Goal: Transaction & Acquisition: Obtain resource

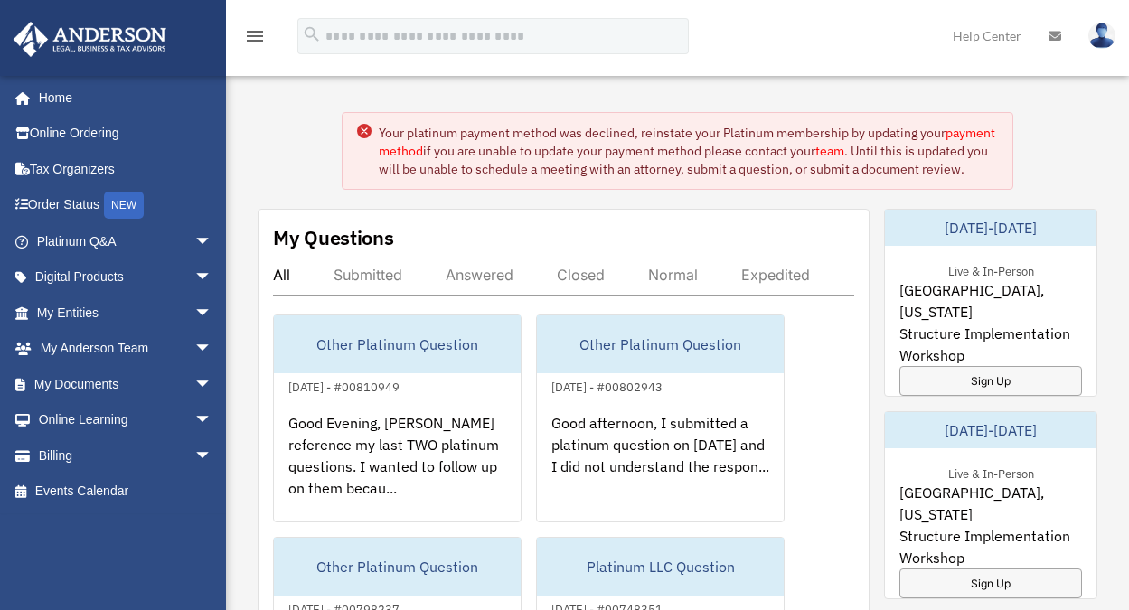
click at [361, 129] on circle at bounding box center [364, 131] width 14 height 14
click at [88, 303] on link "My Entities arrow_drop_down" at bounding box center [126, 313] width 227 height 36
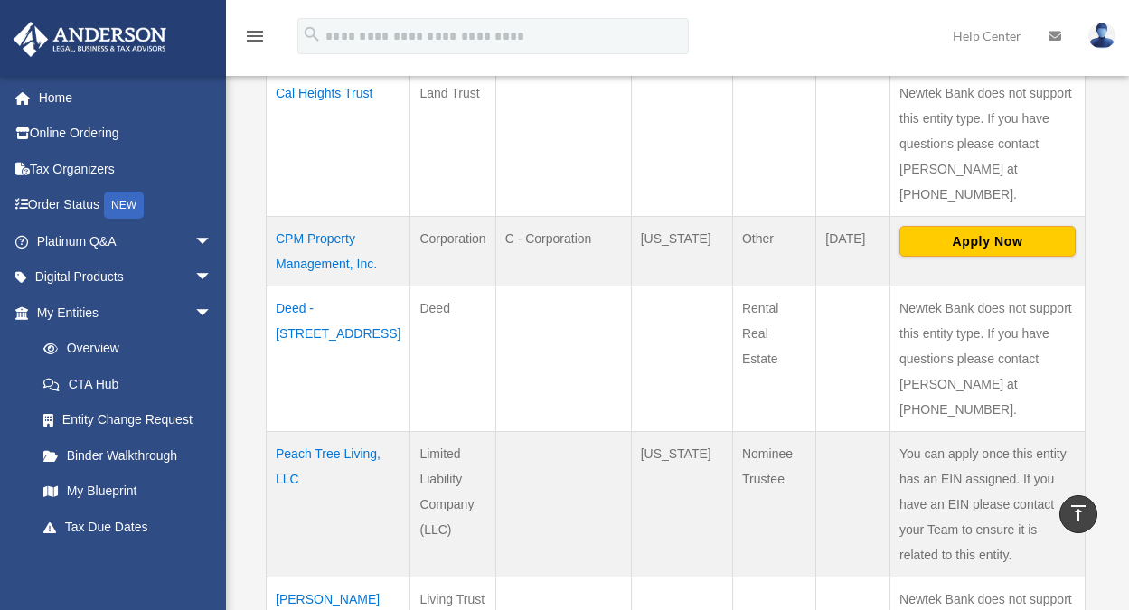
scroll to position [673, 0]
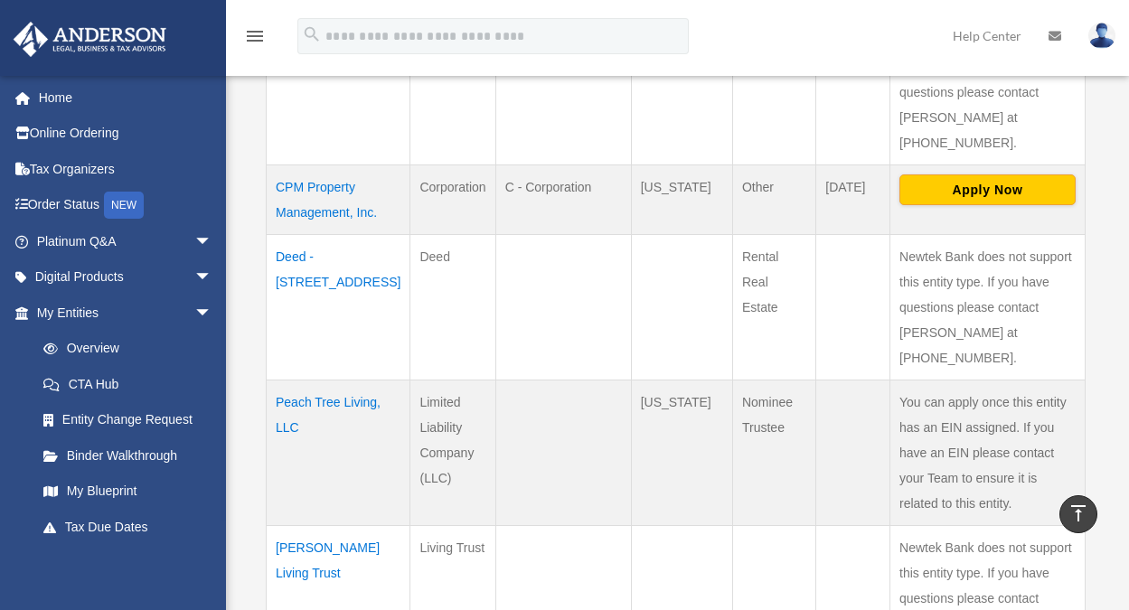
click at [288, 322] on td "Deed - [STREET_ADDRESS]" at bounding box center [339, 306] width 144 height 145
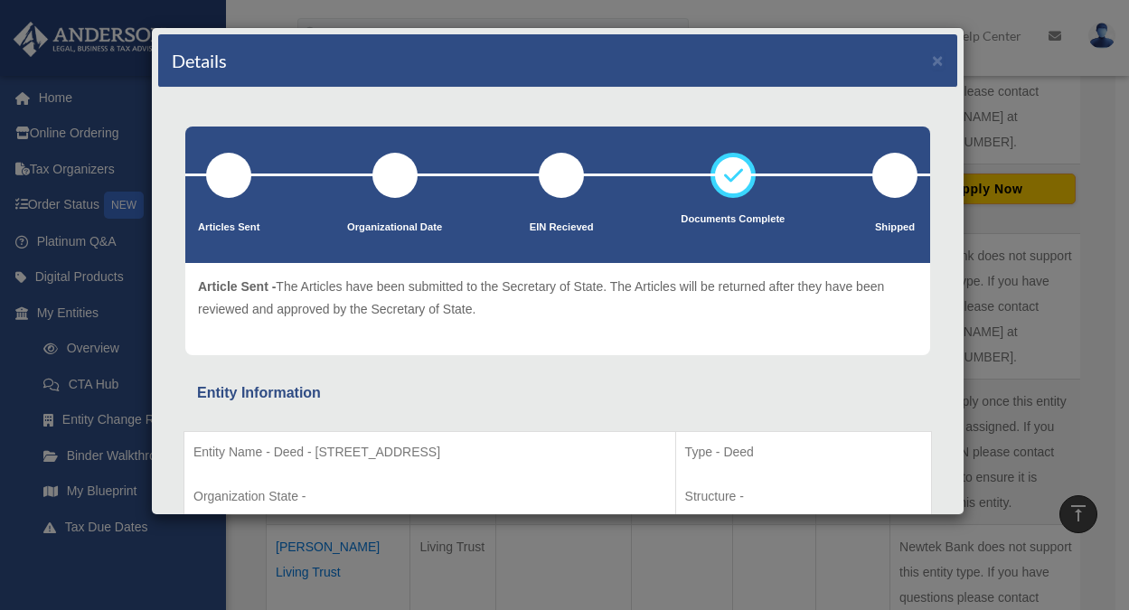
scroll to position [157, 0]
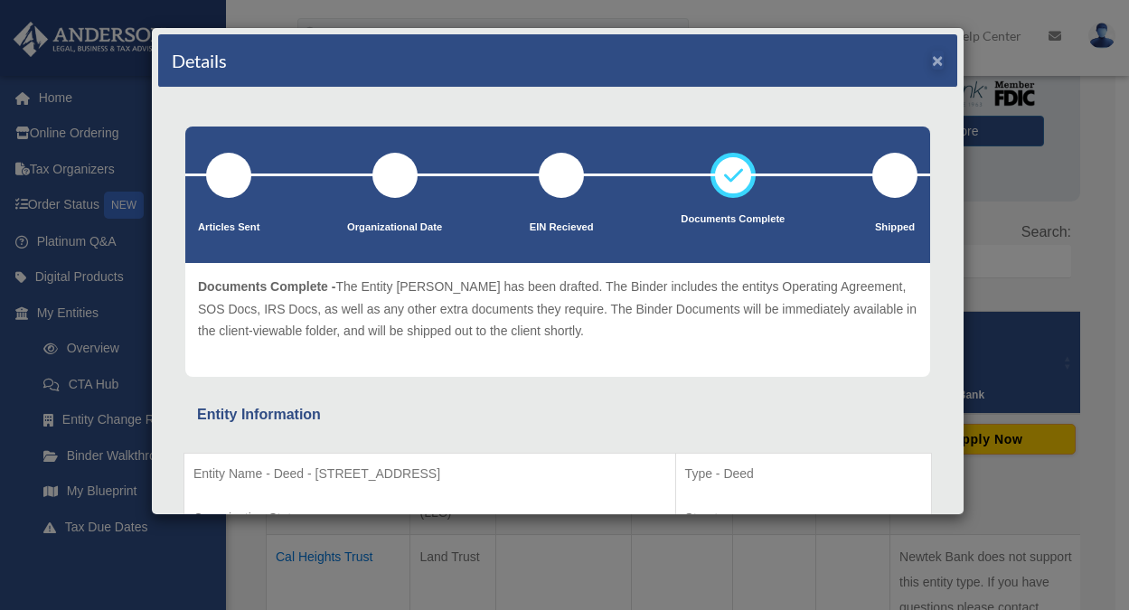
click at [932, 61] on button "×" at bounding box center [938, 60] width 12 height 19
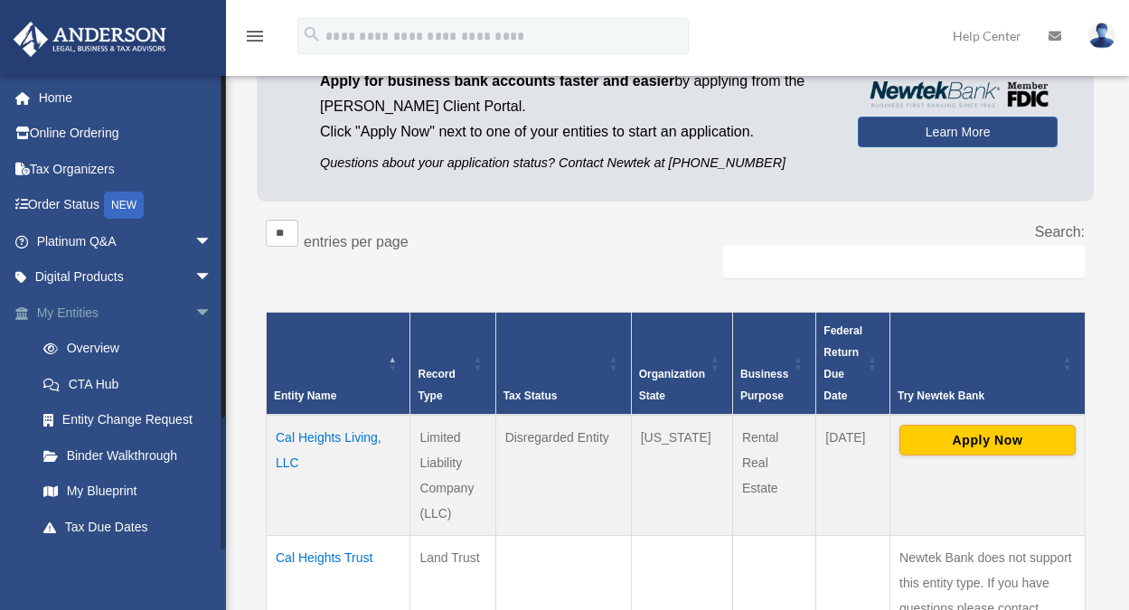
click at [87, 306] on link "My Entities arrow_drop_down" at bounding box center [126, 313] width 227 height 36
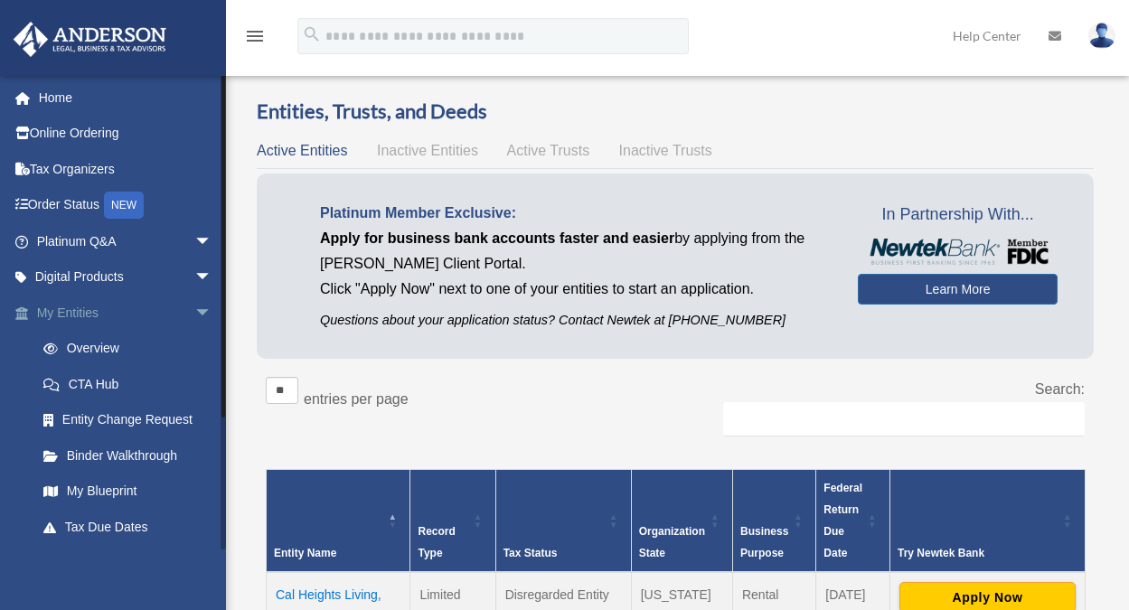
click at [194, 309] on span "arrow_drop_down" at bounding box center [212, 313] width 36 height 37
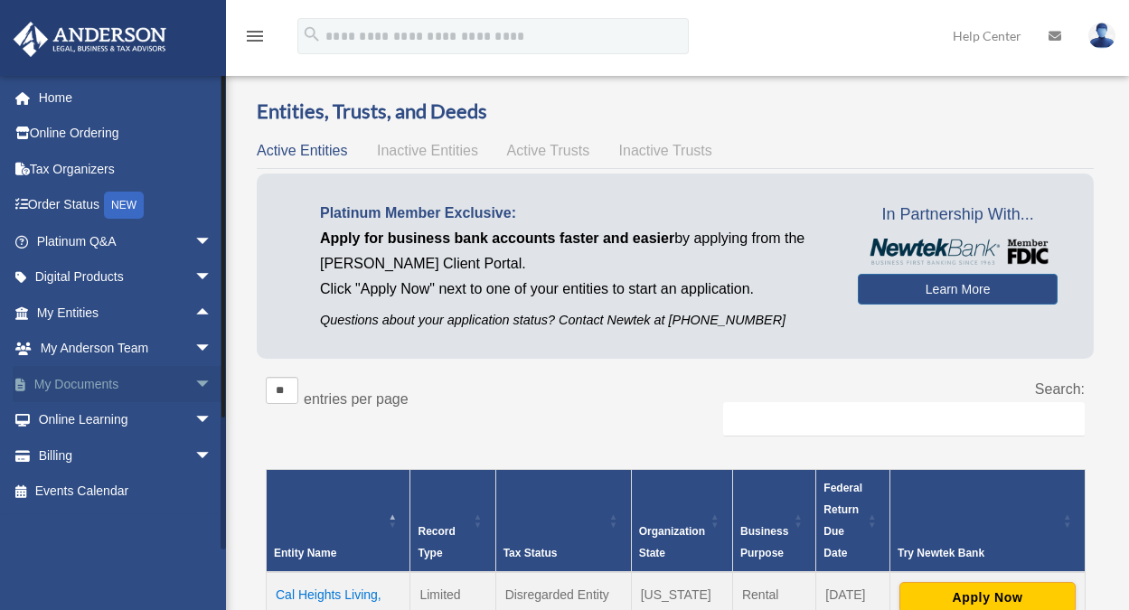
click at [128, 385] on link "My Documents arrow_drop_down" at bounding box center [126, 384] width 227 height 36
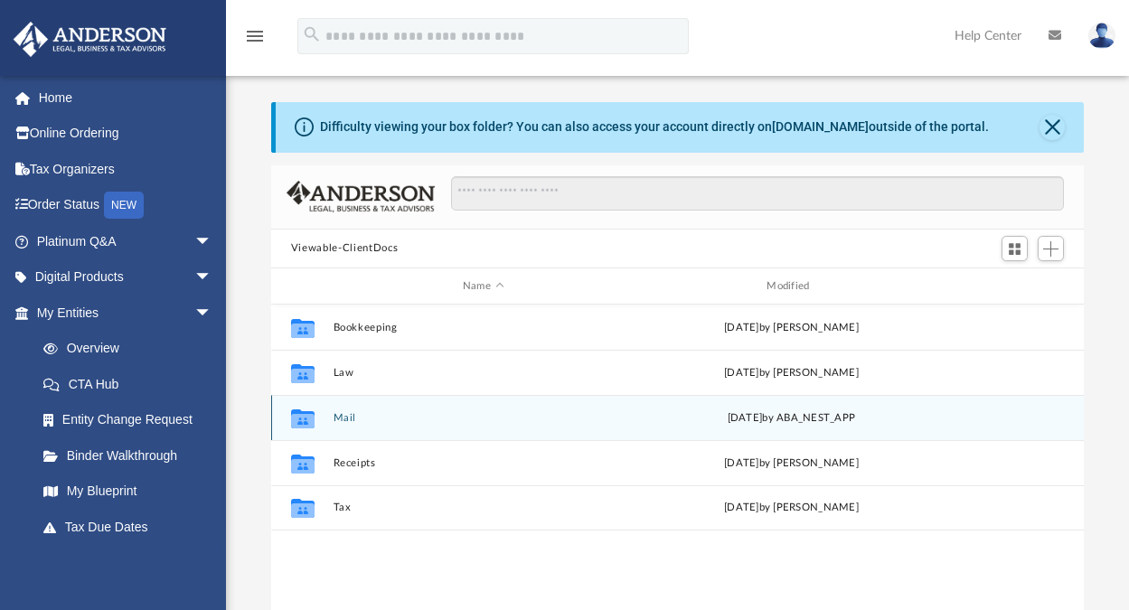
scroll to position [398, 799]
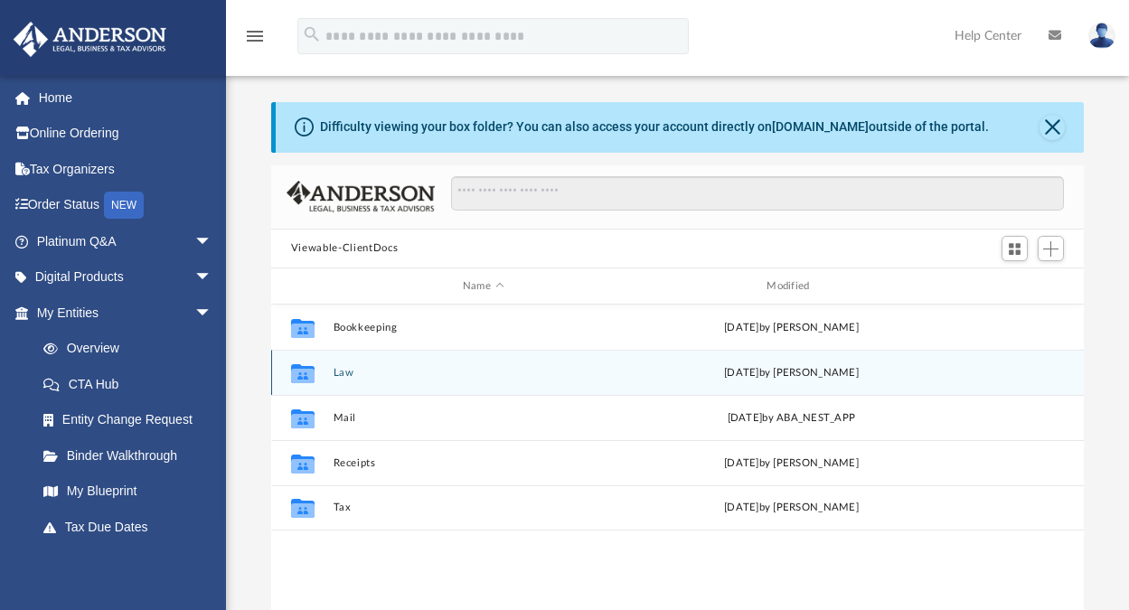
click at [342, 372] on button "Law" at bounding box center [483, 373] width 300 height 12
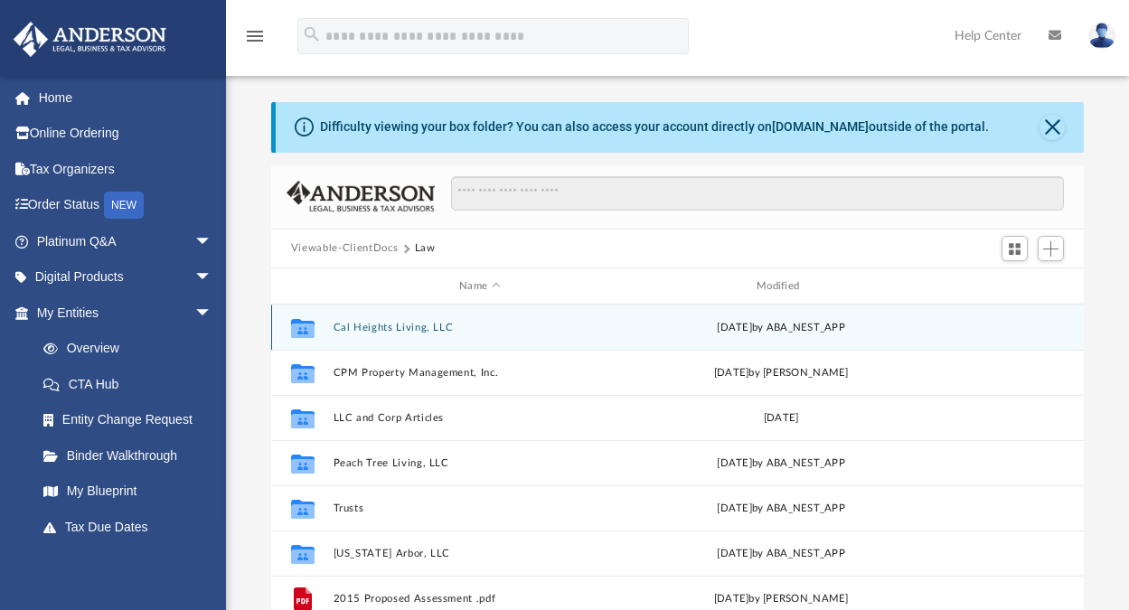
click at [368, 324] on button "Cal Heights Living, LLC" at bounding box center [480, 328] width 294 height 12
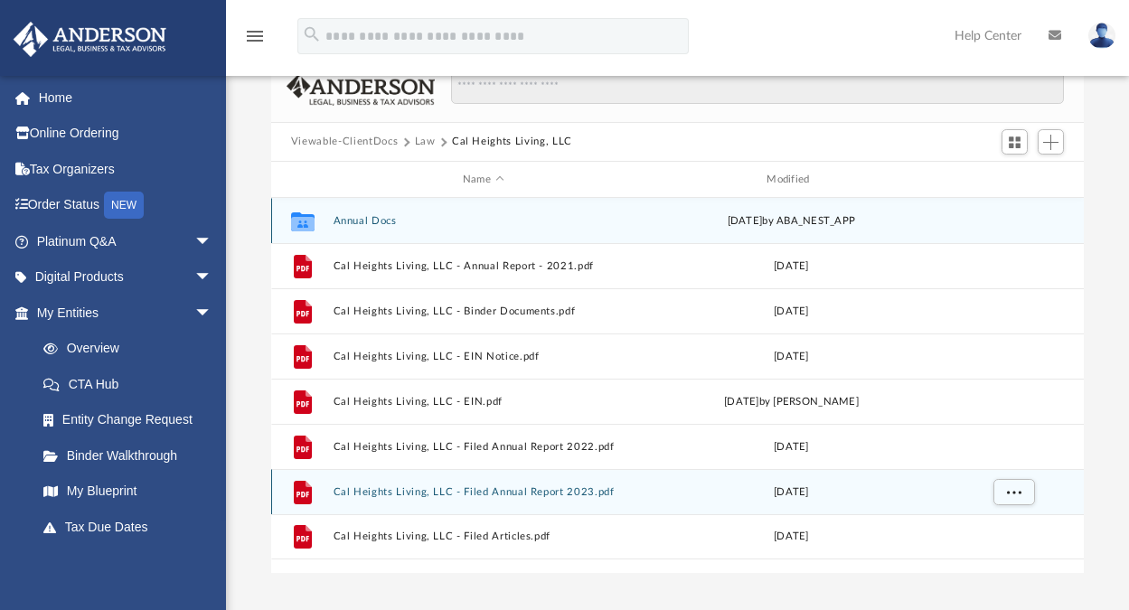
scroll to position [0, 0]
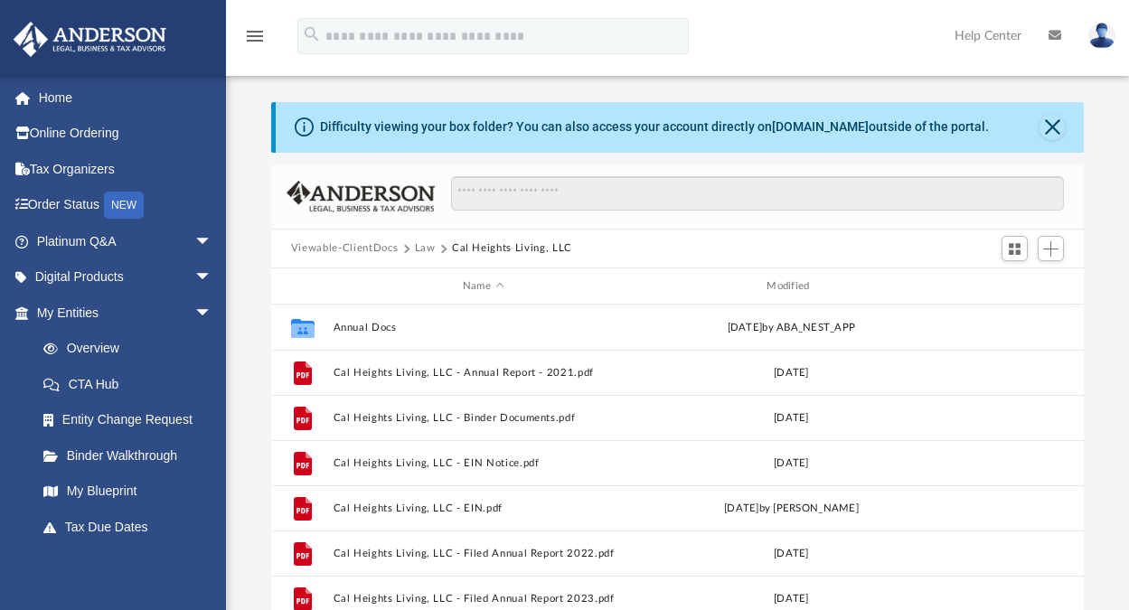
click at [423, 246] on button "Law" at bounding box center [425, 248] width 21 height 16
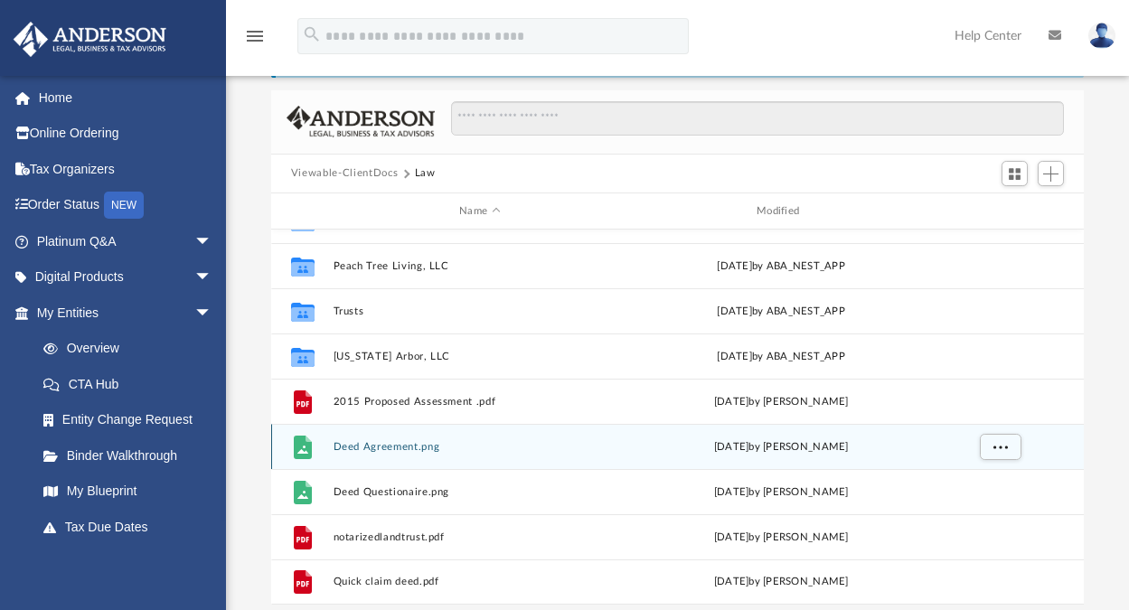
scroll to position [232, 0]
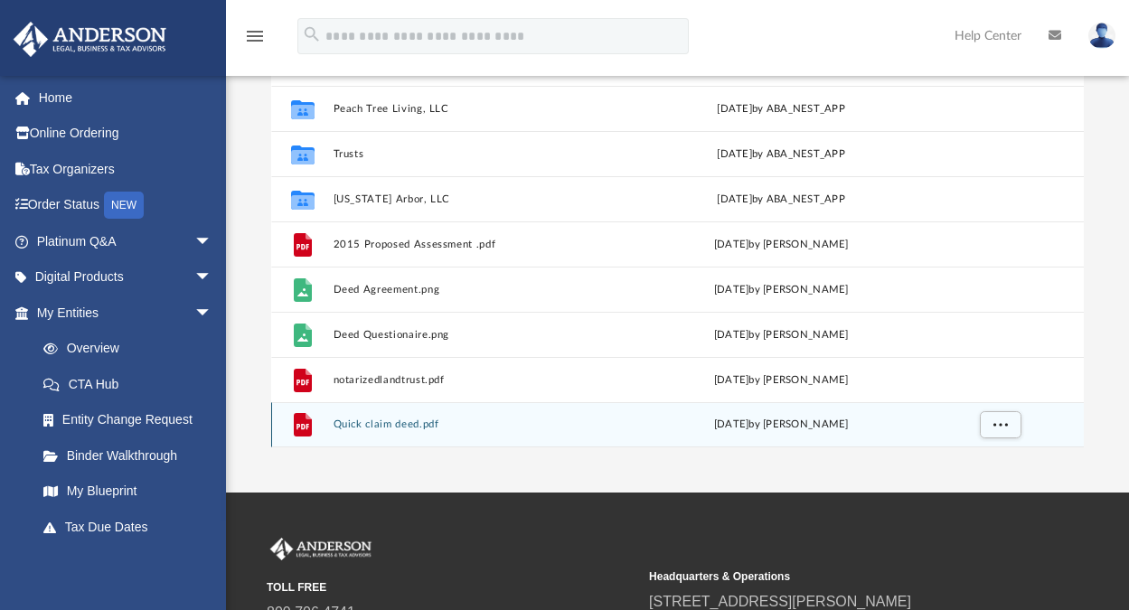
click at [375, 424] on button "Quick claim deed.pdf" at bounding box center [480, 425] width 294 height 12
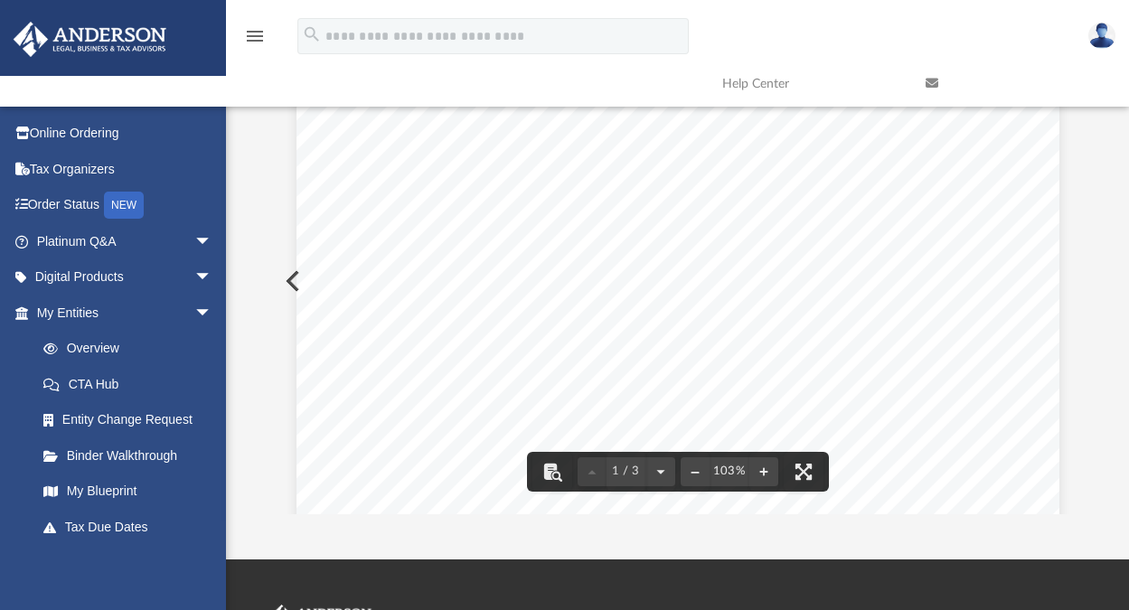
scroll to position [0, 0]
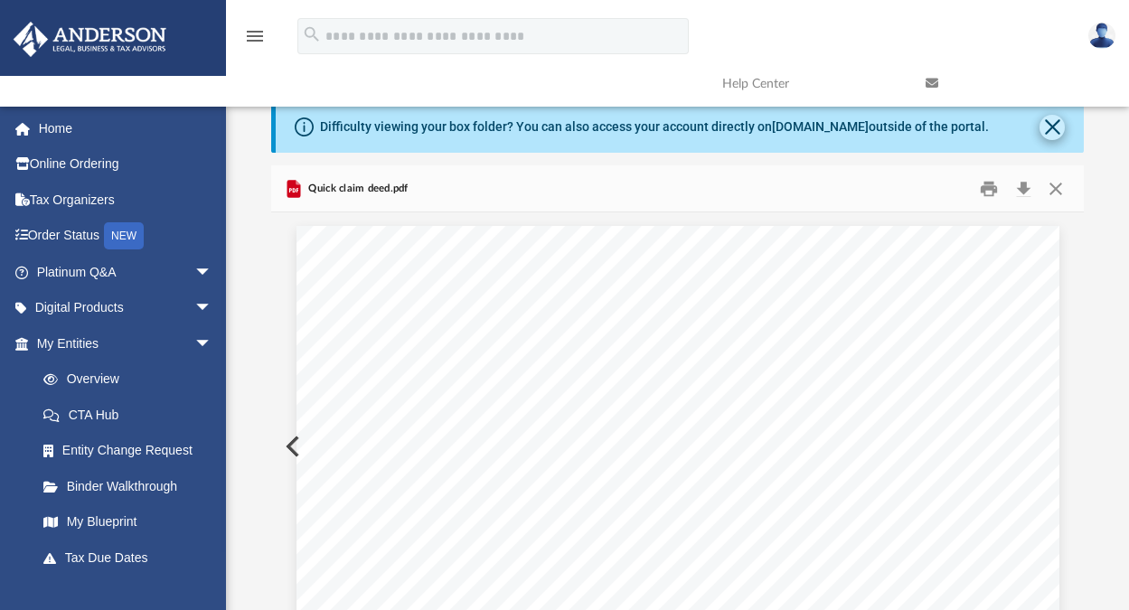
click at [1057, 121] on button "Close" at bounding box center [1051, 127] width 25 height 25
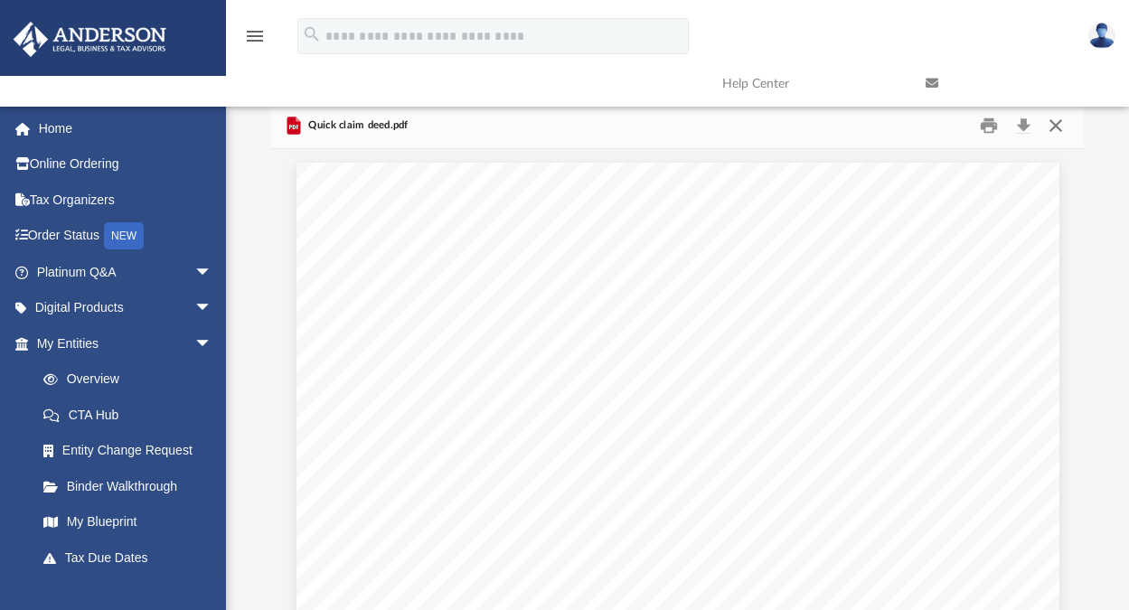
click at [1053, 126] on button "Close" at bounding box center [1055, 125] width 33 height 28
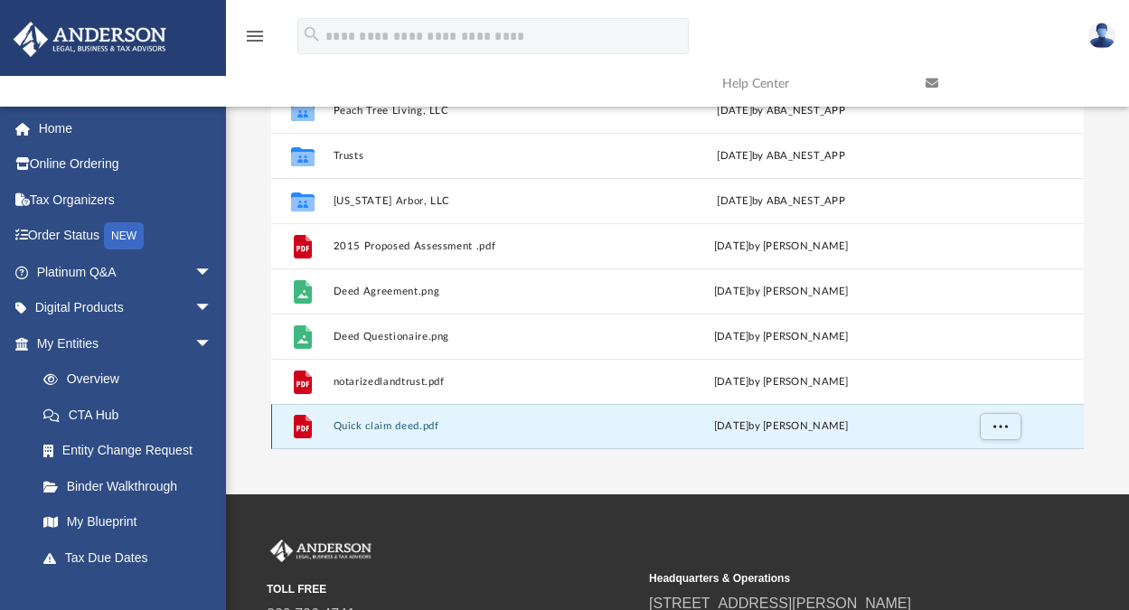
scroll to position [123, 0]
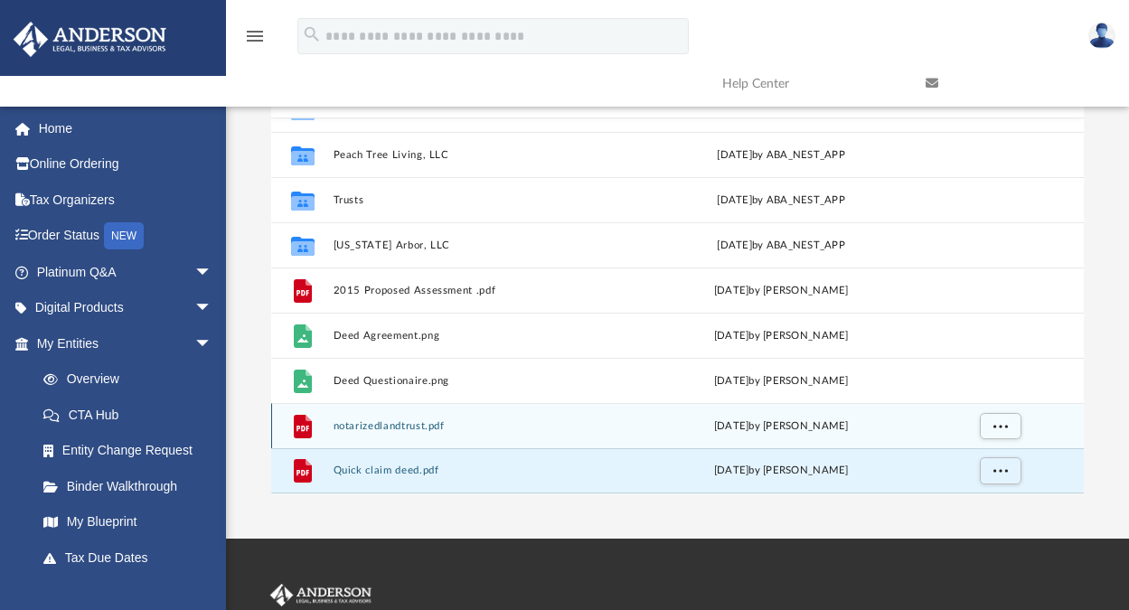
click at [385, 424] on button "notarizedlandtrust.pdf" at bounding box center [480, 426] width 294 height 12
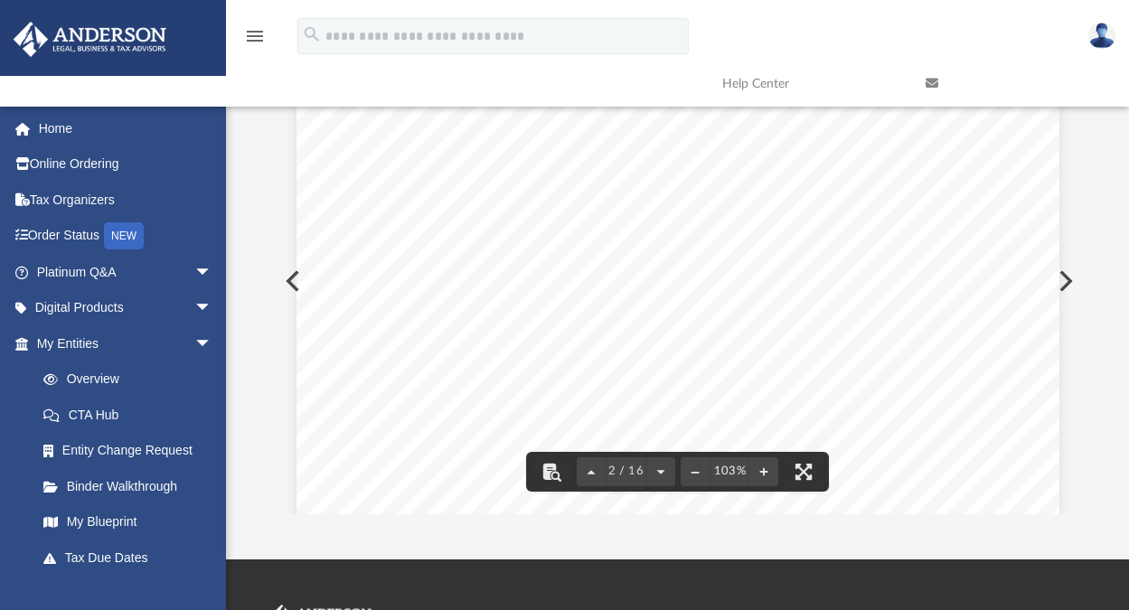
scroll to position [0, 0]
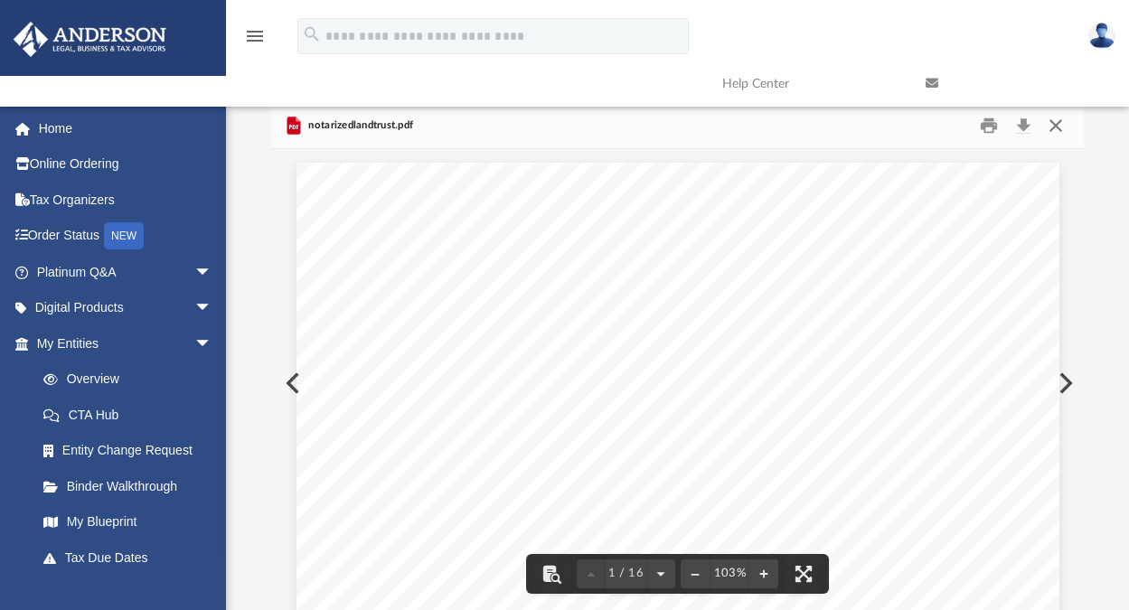
click at [1059, 124] on button "Close" at bounding box center [1055, 125] width 33 height 28
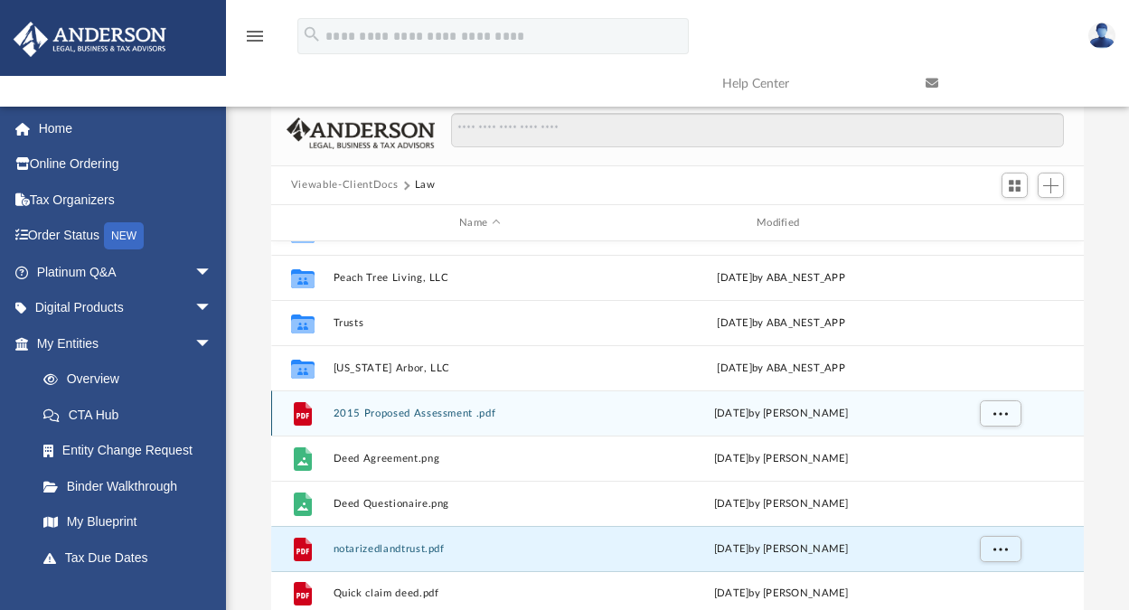
click at [377, 409] on button "2015 Proposed Assessment .pdf" at bounding box center [480, 414] width 294 height 12
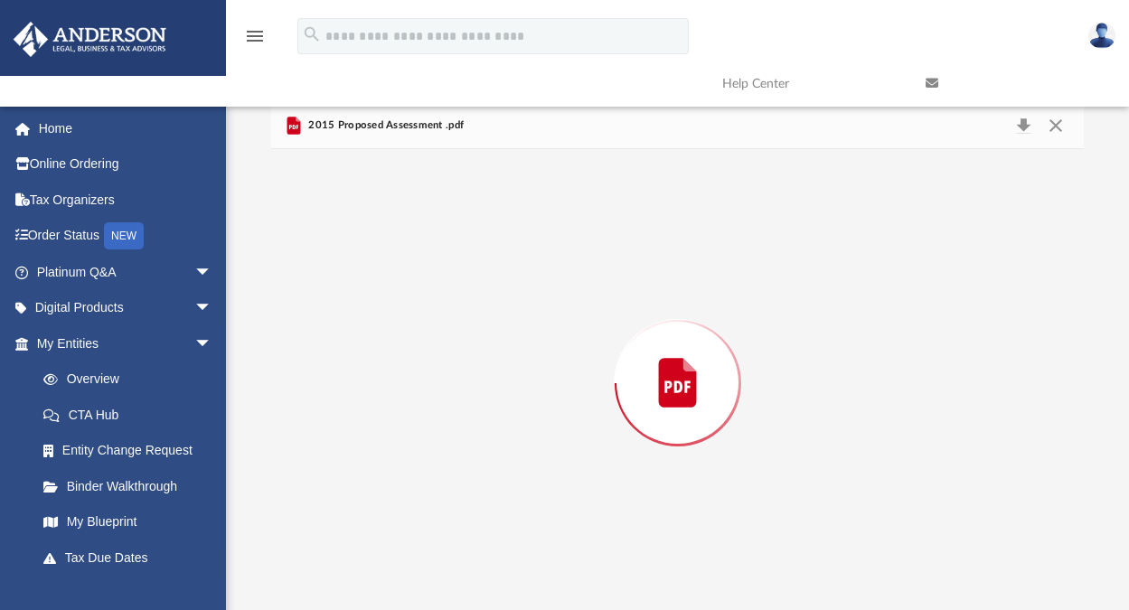
scroll to position [6, 0]
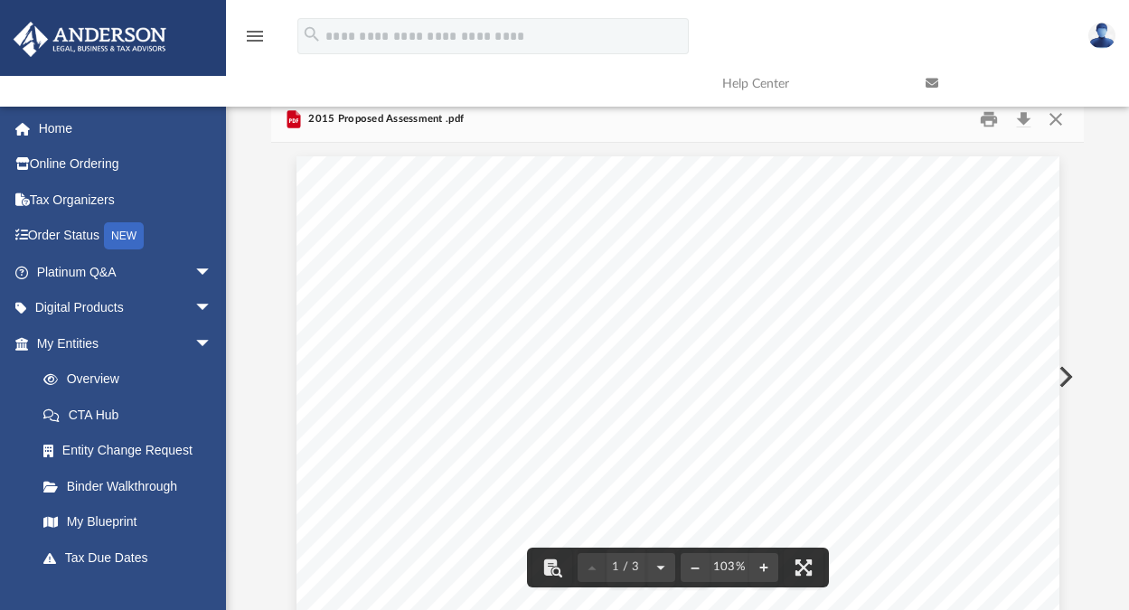
click at [1058, 117] on link at bounding box center [1013, 83] width 203 height 71
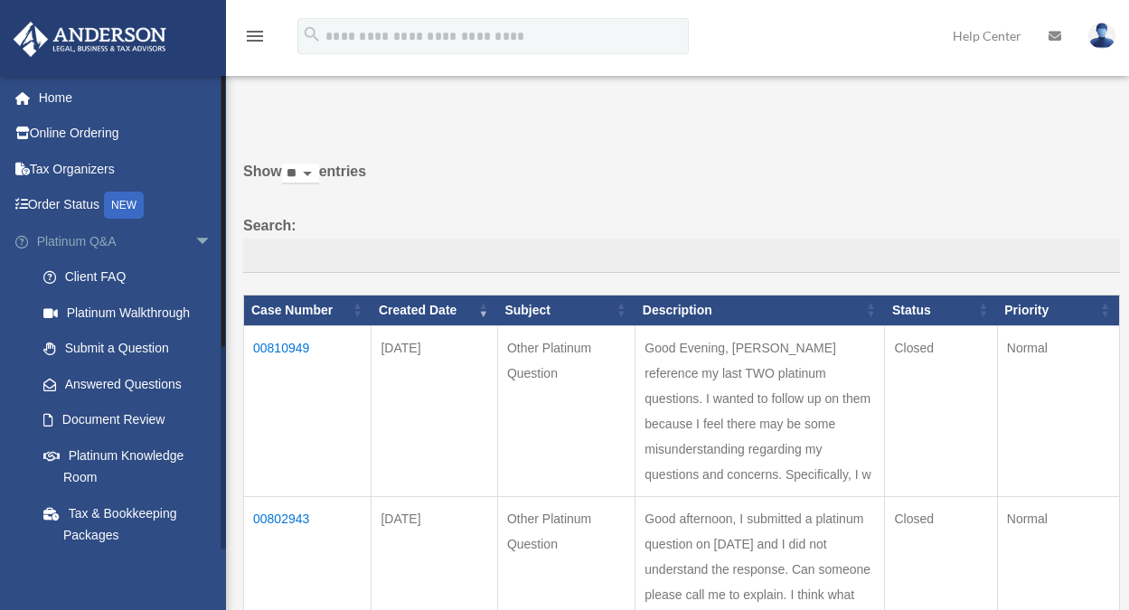
click at [194, 233] on span "arrow_drop_down" at bounding box center [212, 241] width 36 height 37
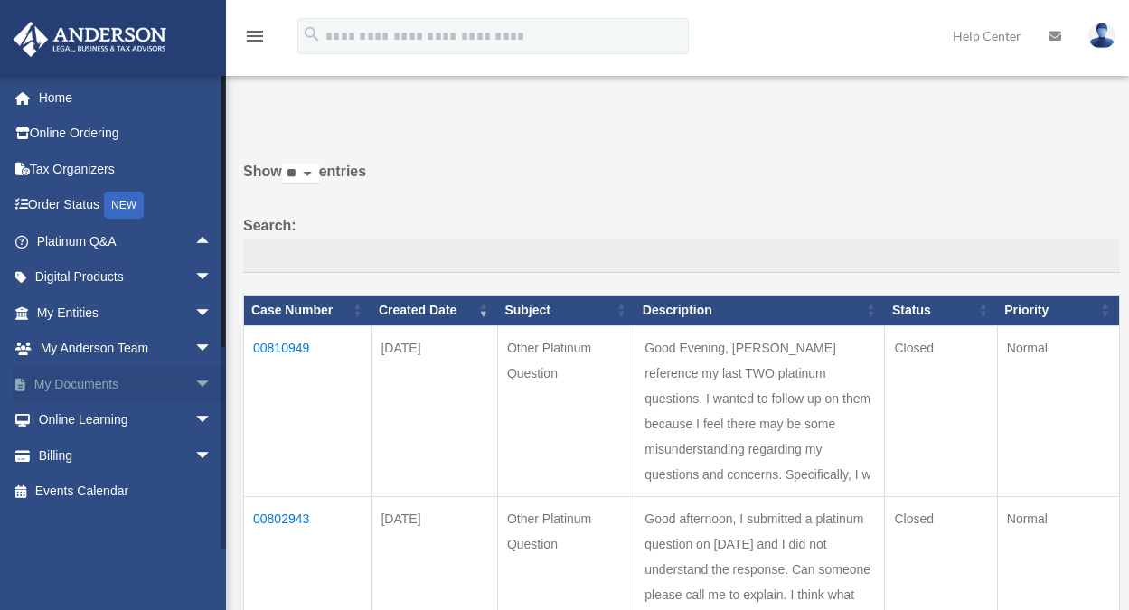
click at [72, 386] on link "My Documents arrow_drop_down" at bounding box center [126, 384] width 227 height 36
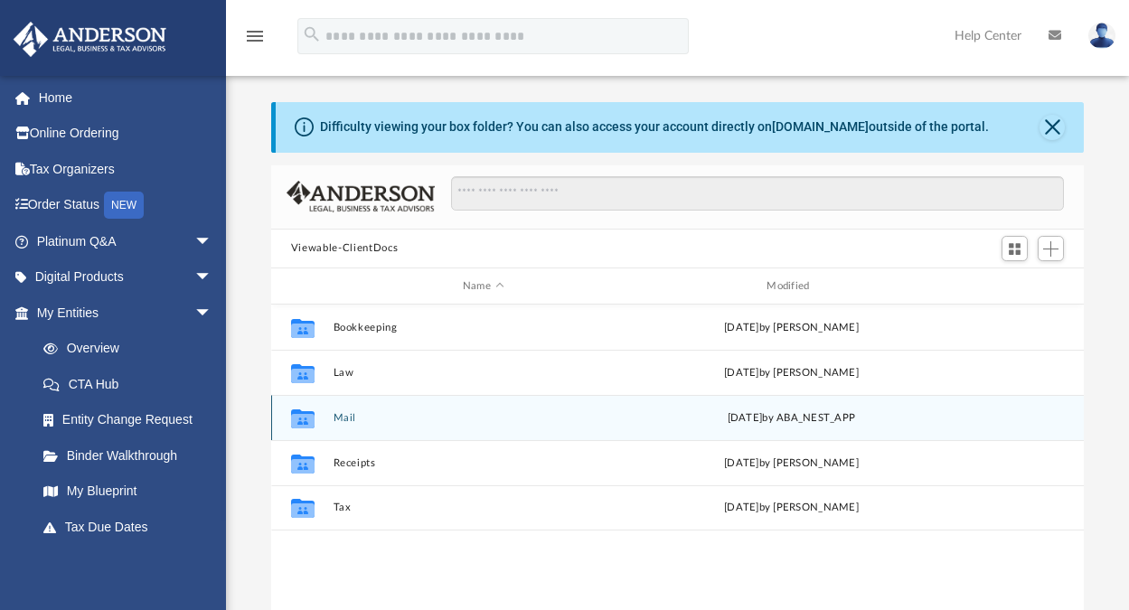
scroll to position [398, 799]
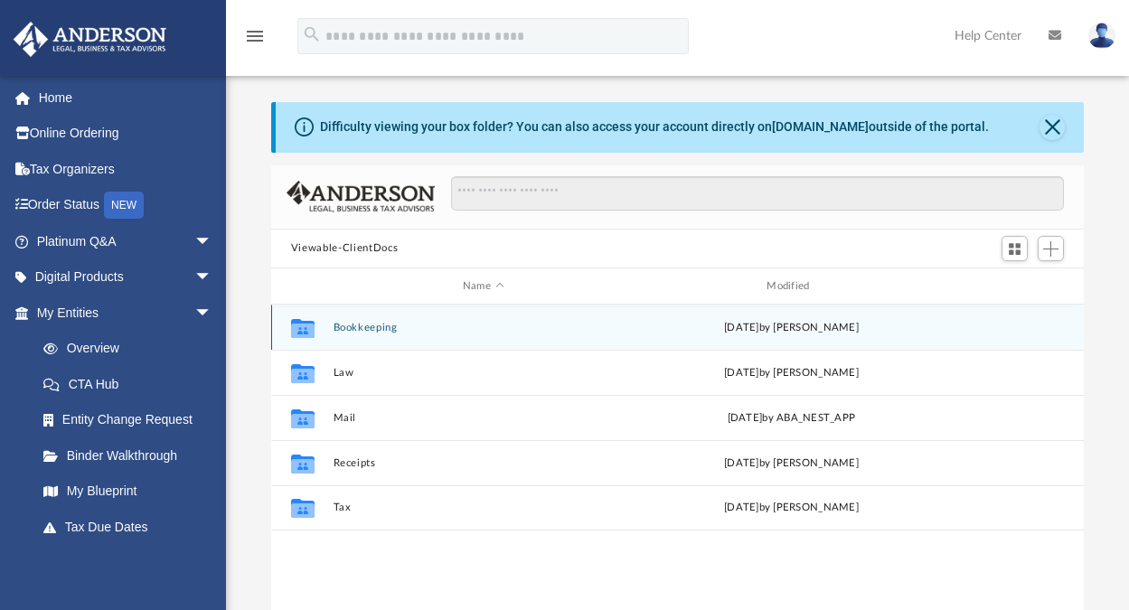
click at [369, 325] on button "Bookkeeping" at bounding box center [483, 328] width 300 height 12
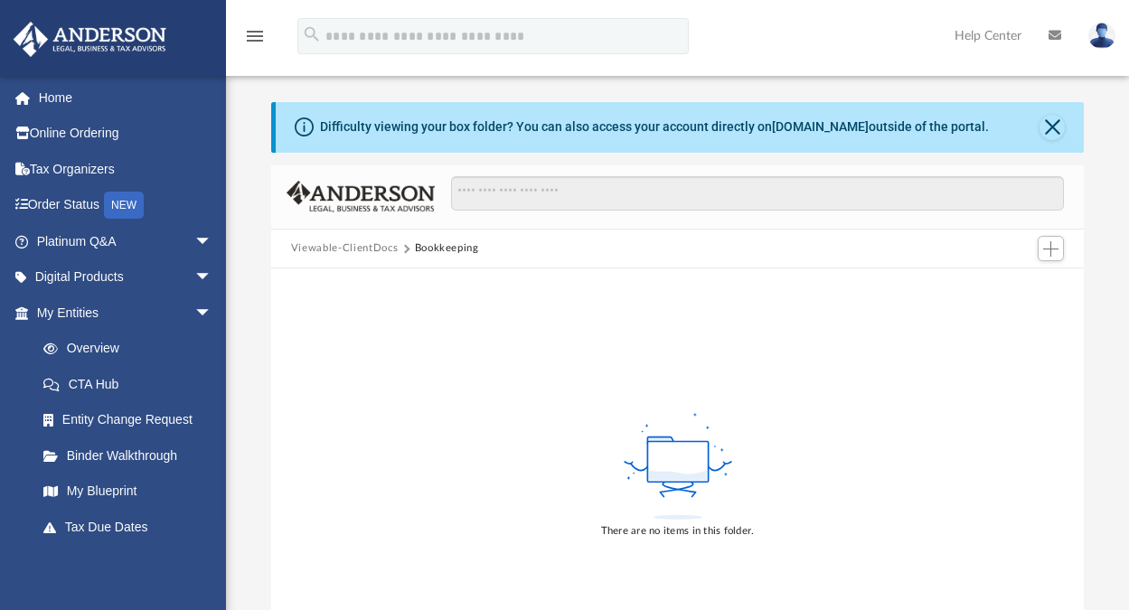
click at [375, 246] on button "Viewable-ClientDocs" at bounding box center [344, 248] width 107 height 16
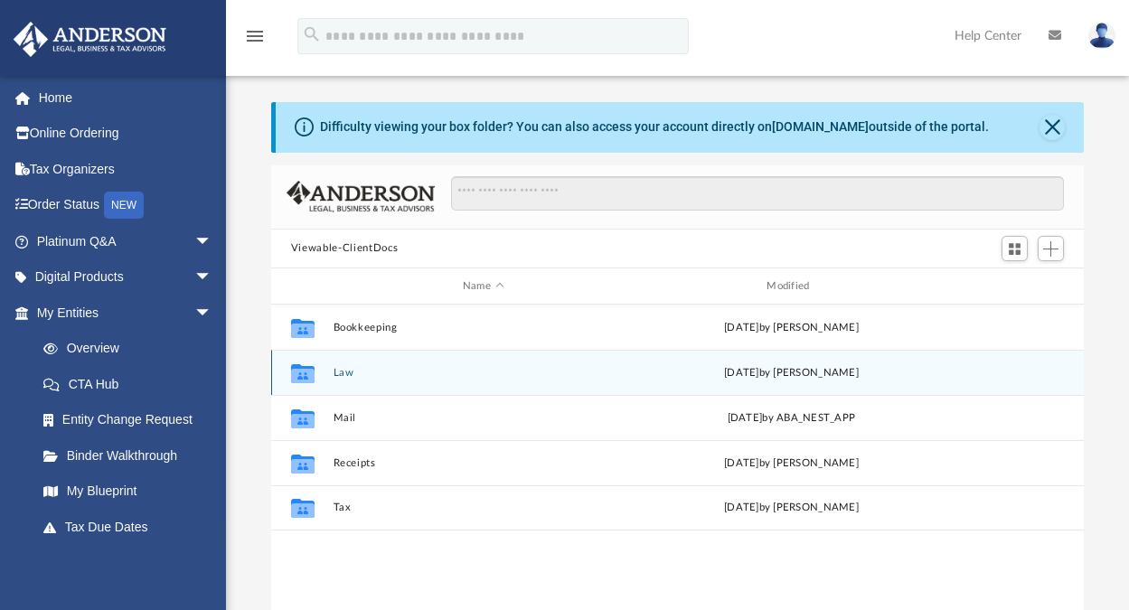
click at [341, 368] on button "Law" at bounding box center [483, 373] width 300 height 12
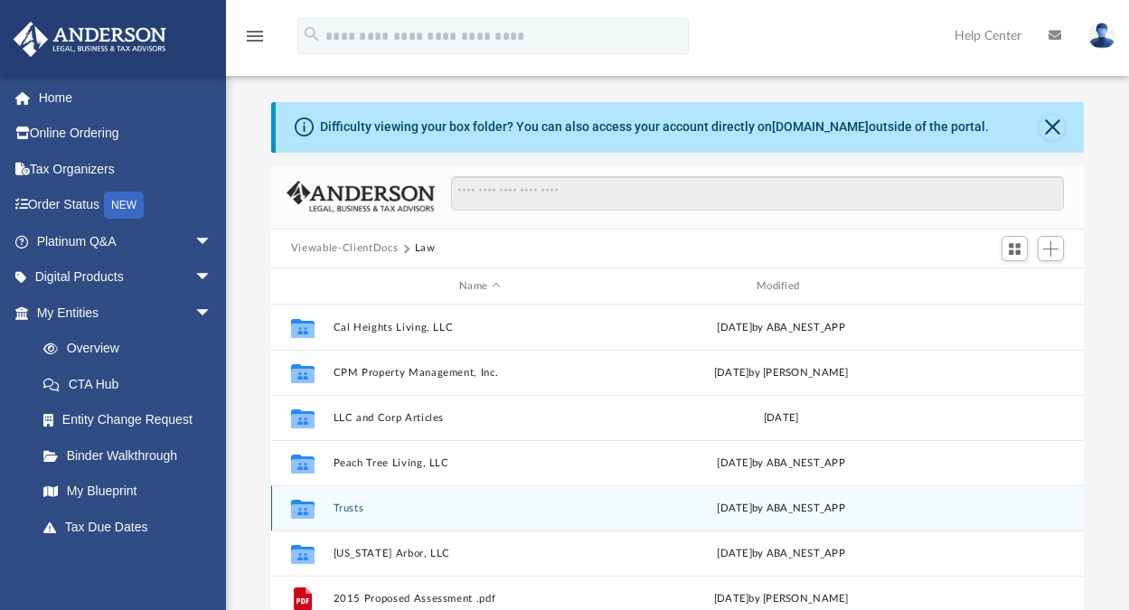
click at [355, 508] on button "Trusts" at bounding box center [480, 508] width 294 height 12
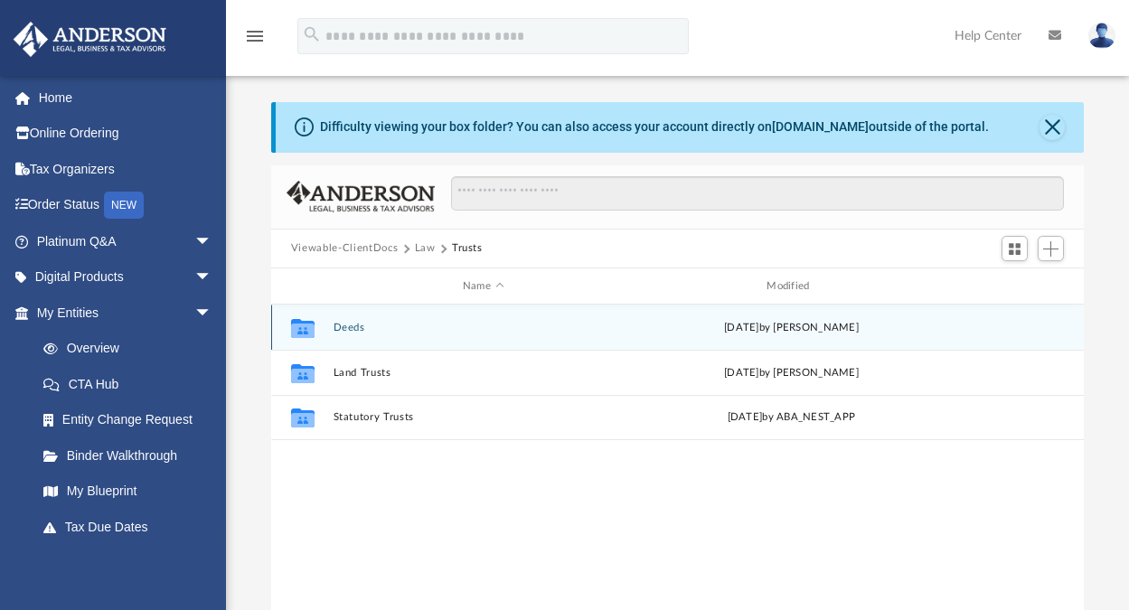
click at [350, 325] on button "Deeds" at bounding box center [483, 328] width 300 height 12
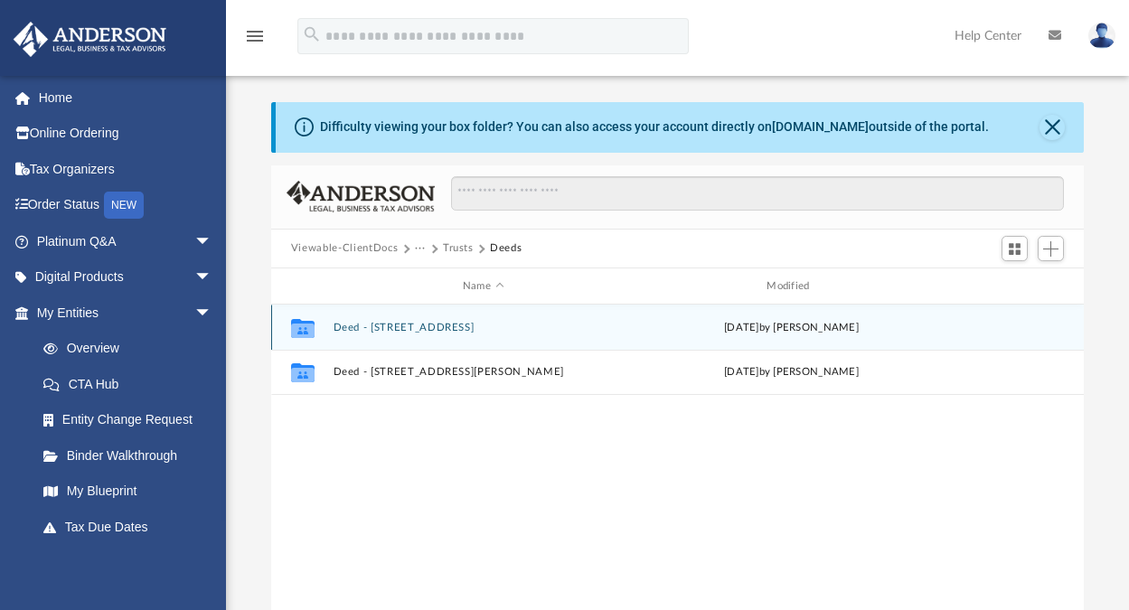
click at [374, 324] on button "Deed - [STREET_ADDRESS]" at bounding box center [483, 328] width 300 height 12
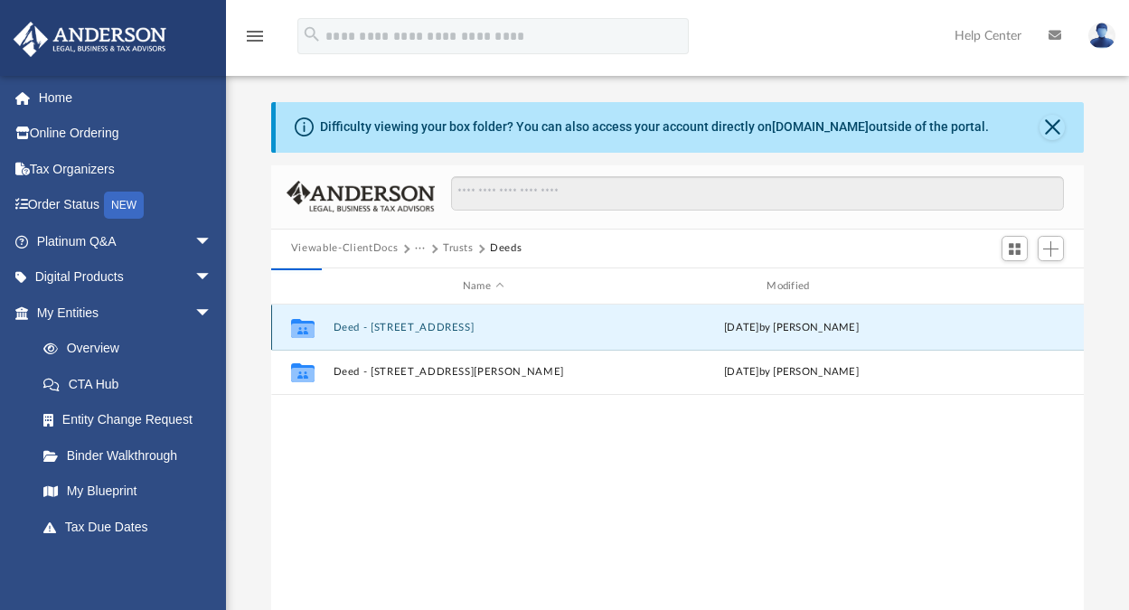
click at [374, 324] on button "Deed - [STREET_ADDRESS]" at bounding box center [483, 328] width 300 height 12
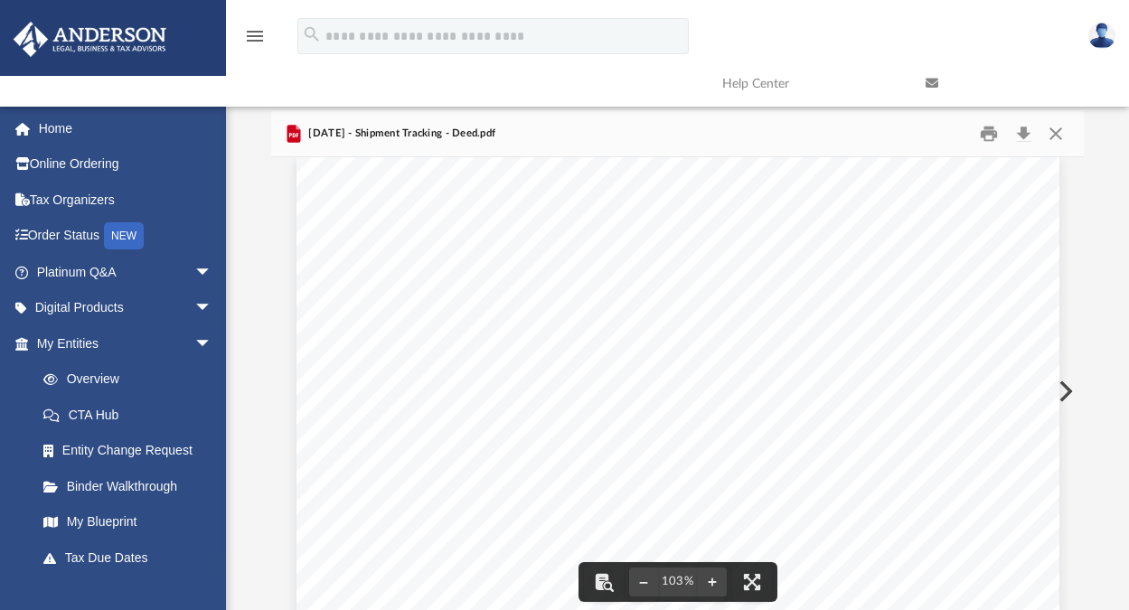
scroll to position [66, 0]
click at [1053, 127] on button "Close" at bounding box center [1055, 133] width 33 height 28
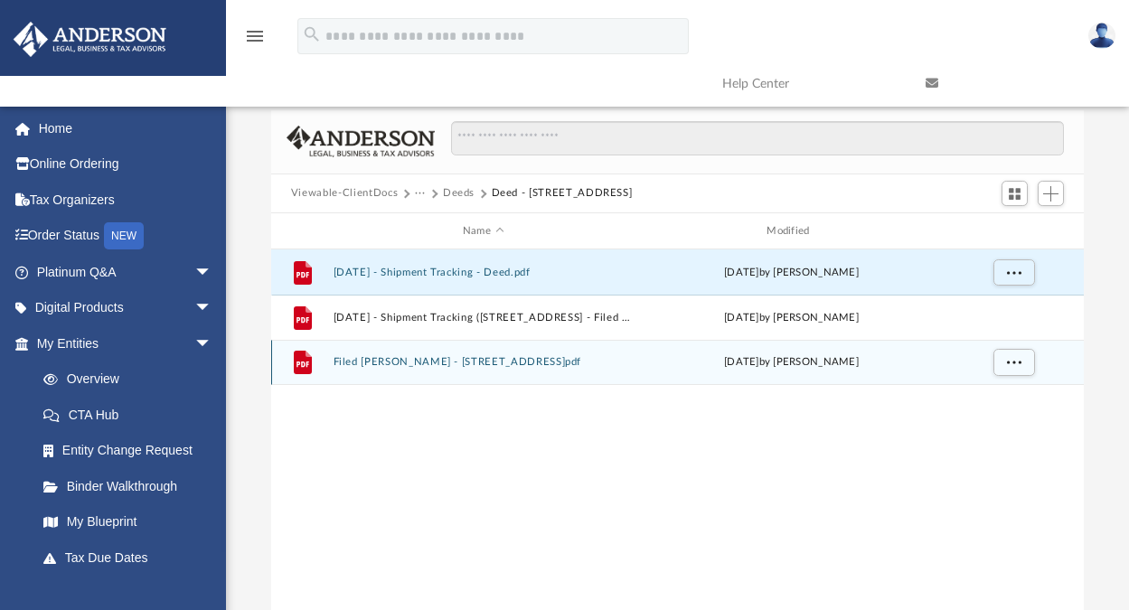
click at [420, 359] on button "Filed [PERSON_NAME] - [STREET_ADDRESS]pdf" at bounding box center [483, 363] width 300 height 12
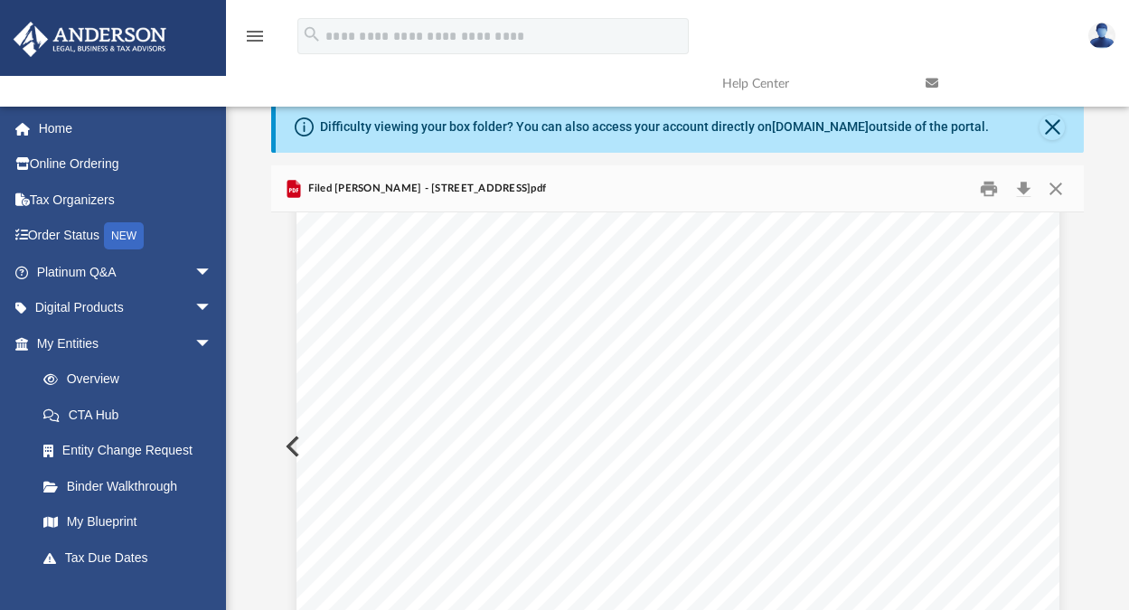
scroll to position [1455, 0]
click at [1058, 185] on button "Close" at bounding box center [1055, 188] width 33 height 28
